Goal: Task Accomplishment & Management: Manage account settings

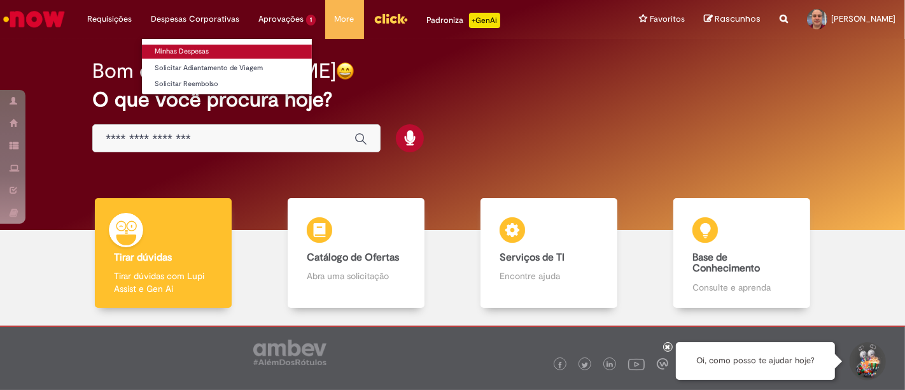
click at [171, 50] on link "Minhas Despesas" at bounding box center [227, 52] width 170 height 14
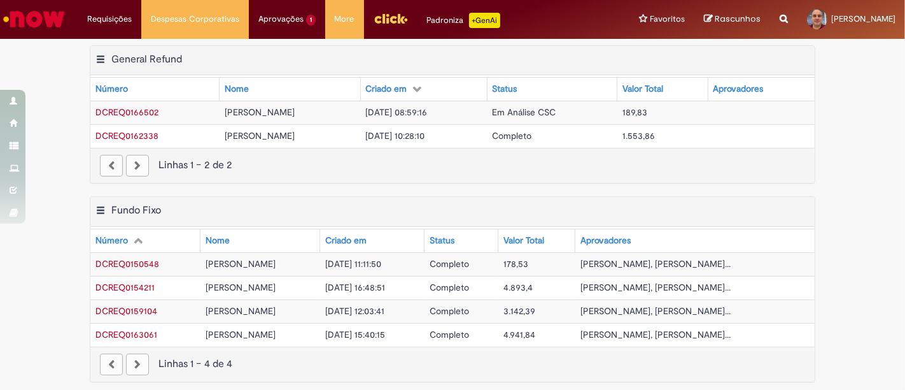
click at [536, 113] on span "Em Análise CSC" at bounding box center [525, 111] width 64 height 11
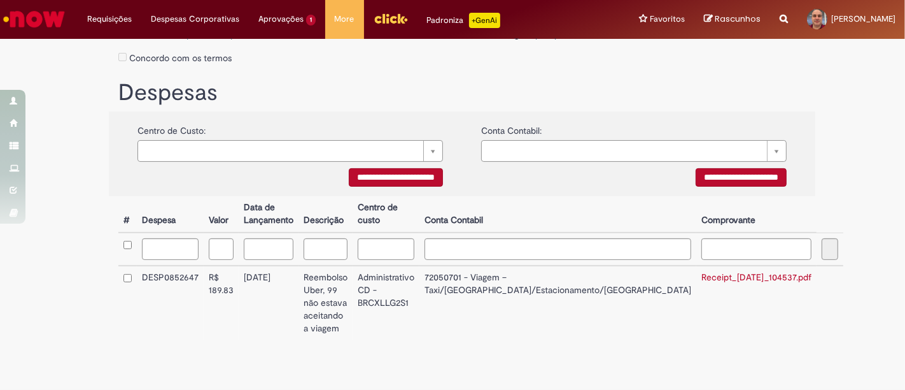
scroll to position [218, 0]
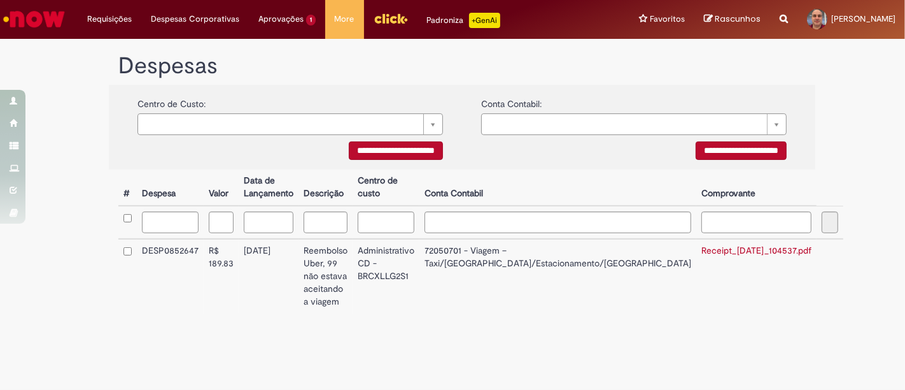
click at [702, 248] on link "Receipt_[DATE]_104537.pdf" at bounding box center [757, 250] width 110 height 11
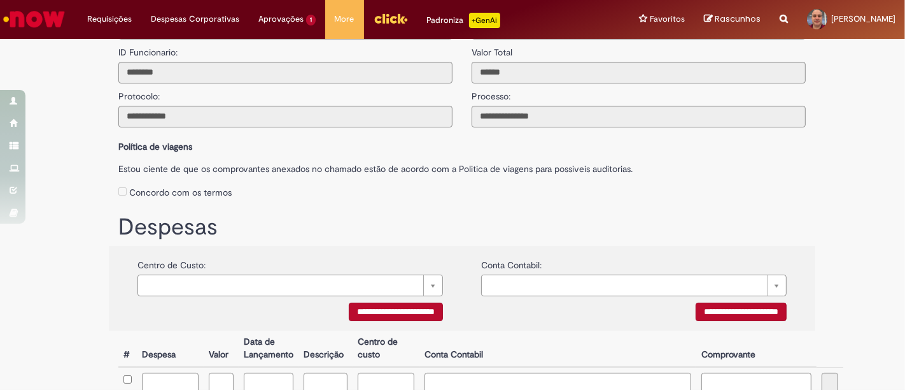
scroll to position [0, 0]
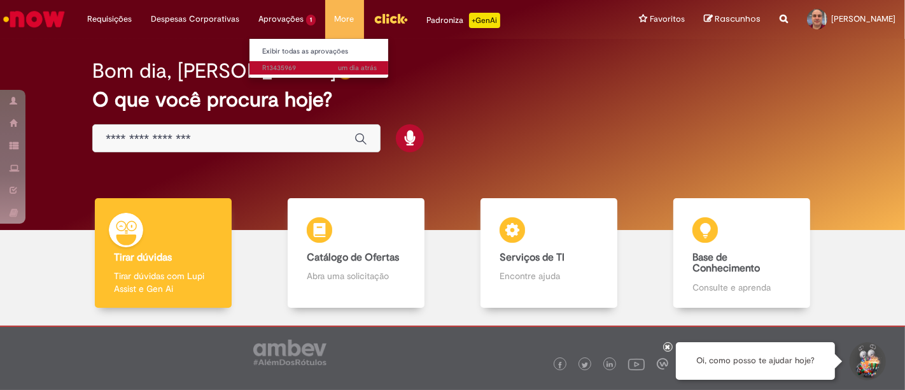
click at [276, 66] on span "um dia atrás um dia atrás R13435969" at bounding box center [319, 68] width 115 height 10
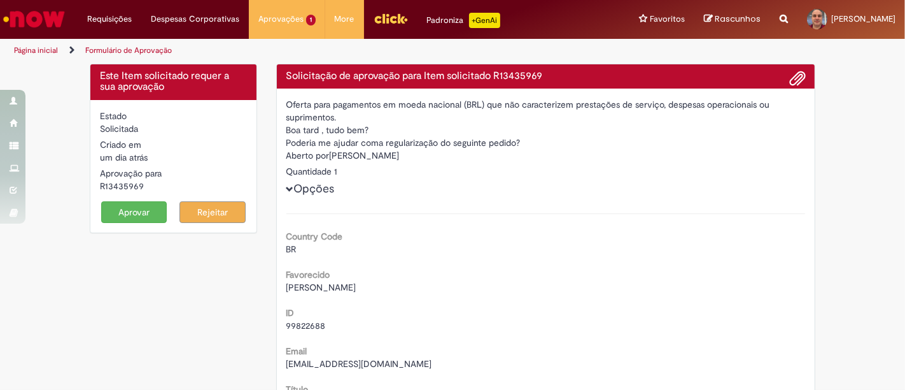
drag, startPoint x: 341, startPoint y: 151, endPoint x: 458, endPoint y: 160, distance: 117.6
click at [458, 160] on div "Aberto por [PERSON_NAME]" at bounding box center [547, 157] width 520 height 16
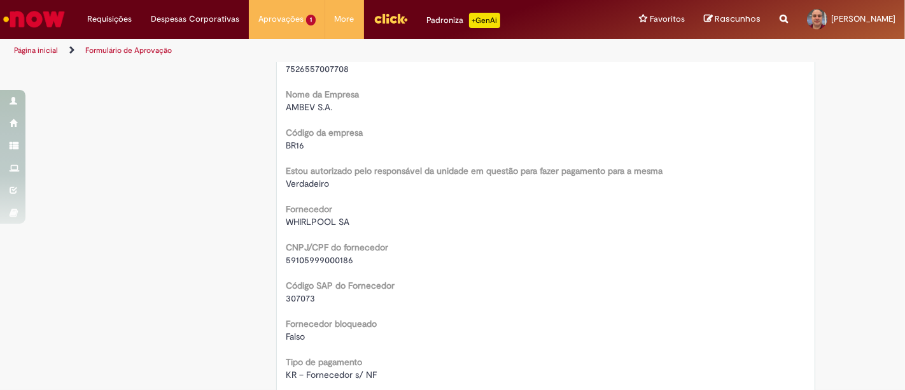
scroll to position [895, 0]
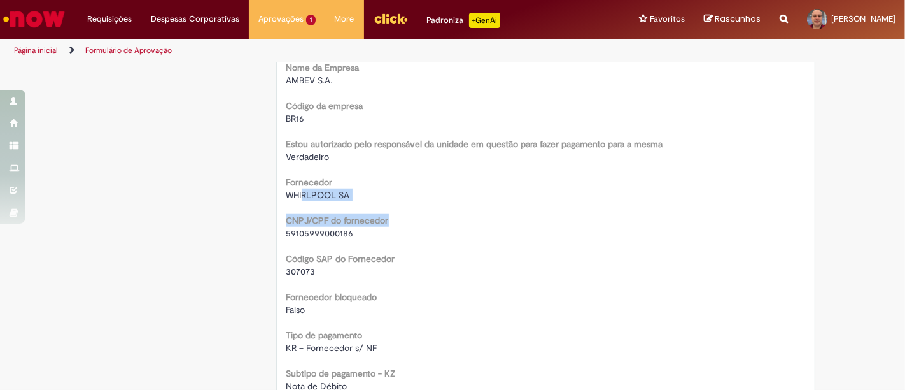
drag, startPoint x: 302, startPoint y: 194, endPoint x: 390, endPoint y: 201, distance: 88.2
click at [390, 201] on div "Country Code BR Favorecido [PERSON_NAME] ID 99822688 Email [EMAIL_ADDRESS][DOMA…" at bounding box center [547, 85] width 520 height 1532
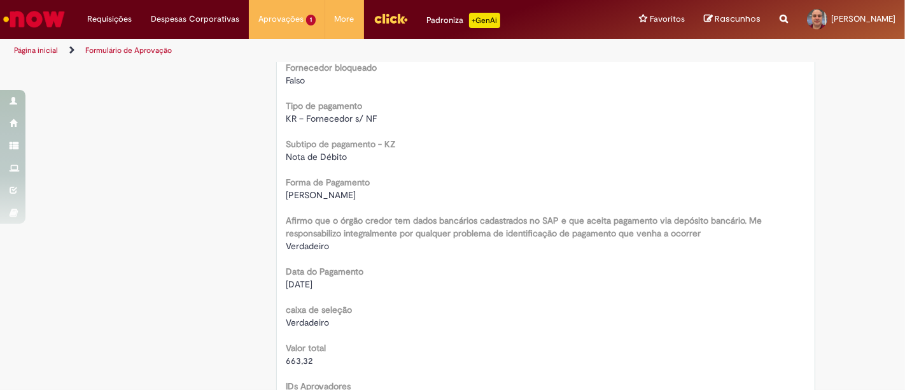
scroll to position [1233, 0]
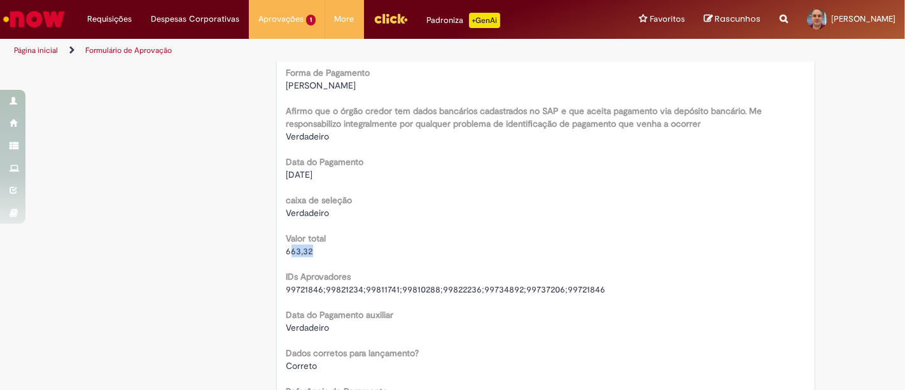
drag, startPoint x: 283, startPoint y: 248, endPoint x: 374, endPoint y: 252, distance: 91.1
click at [374, 252] on div "663,32" at bounding box center [547, 251] width 520 height 13
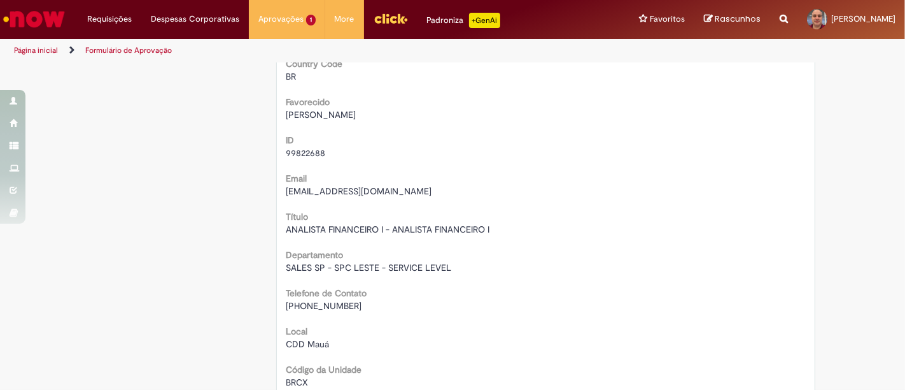
scroll to position [0, 0]
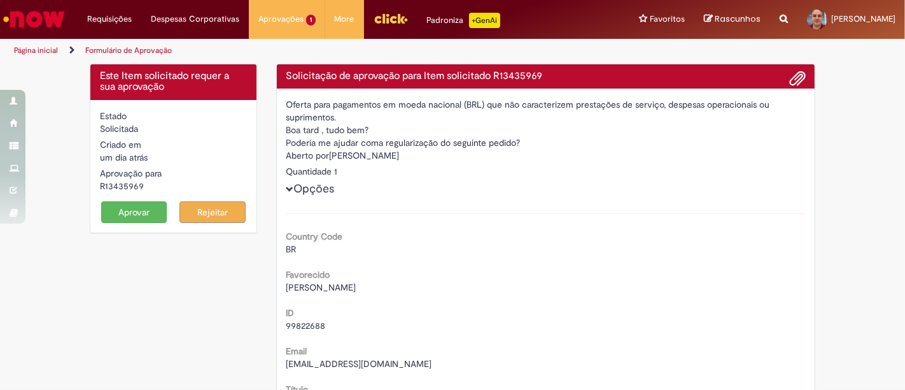
click at [127, 201] on button "Aprovar" at bounding box center [134, 212] width 66 height 22
